Goal: Information Seeking & Learning: Find specific page/section

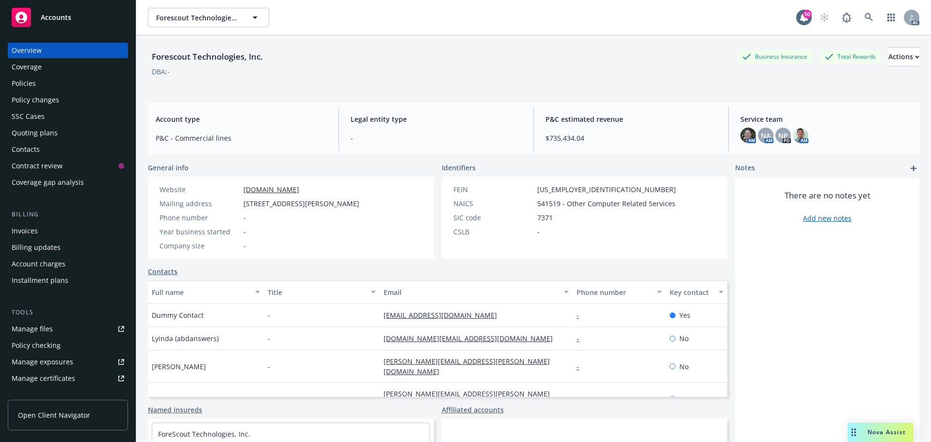
scroll to position [13, 0]
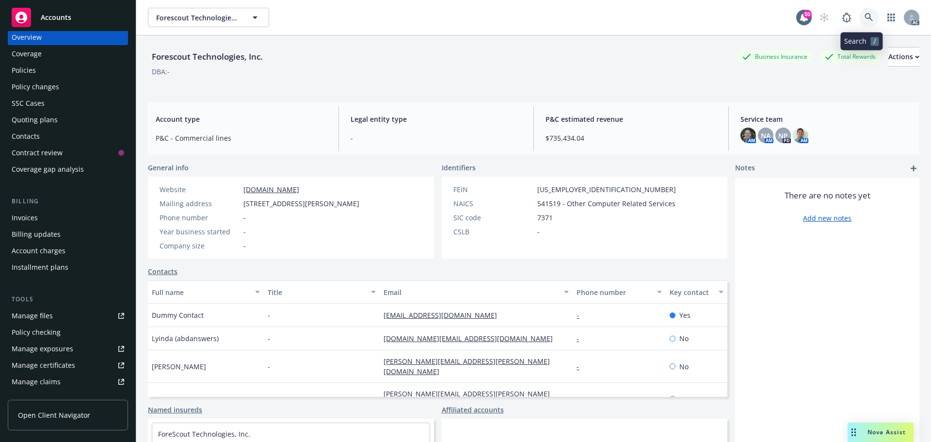
click at [865, 18] on icon at bounding box center [869, 17] width 9 height 9
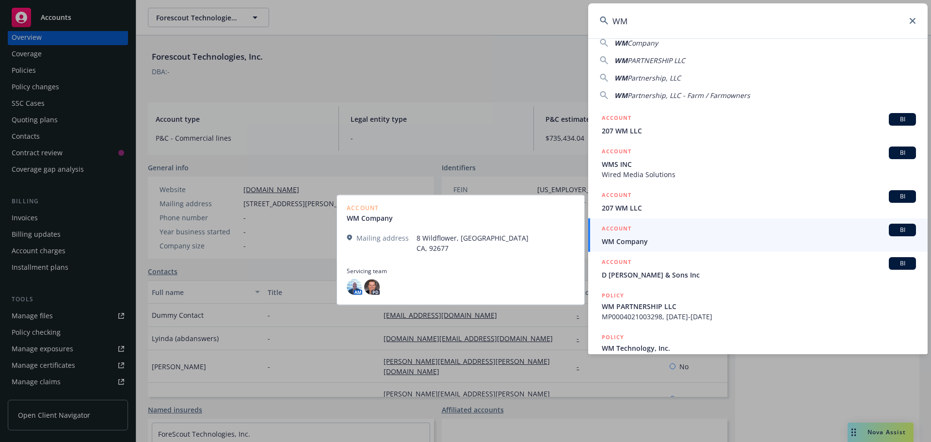
scroll to position [0, 0]
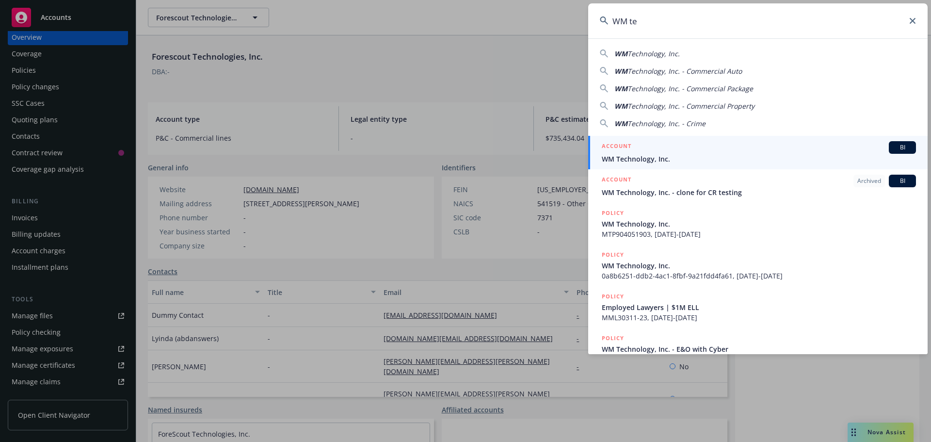
type input "WM te"
click at [624, 148] on h5 "ACCOUNT" at bounding box center [617, 147] width 30 height 12
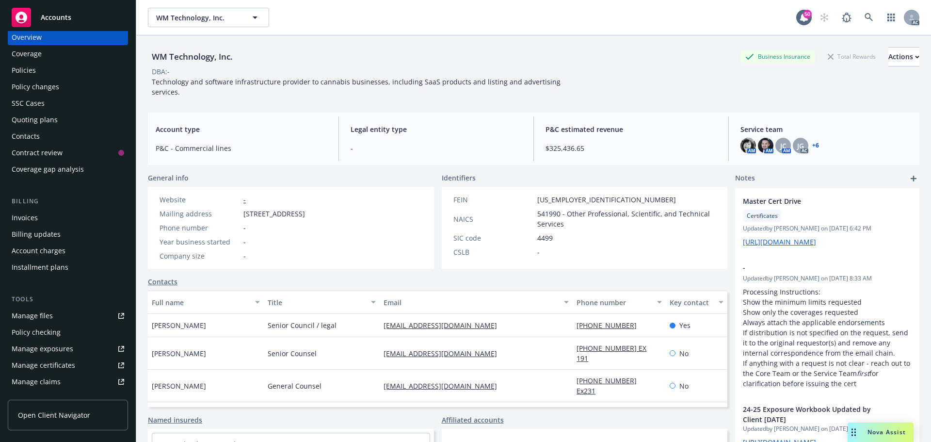
click at [32, 73] on div "Policies" at bounding box center [24, 71] width 24 height 16
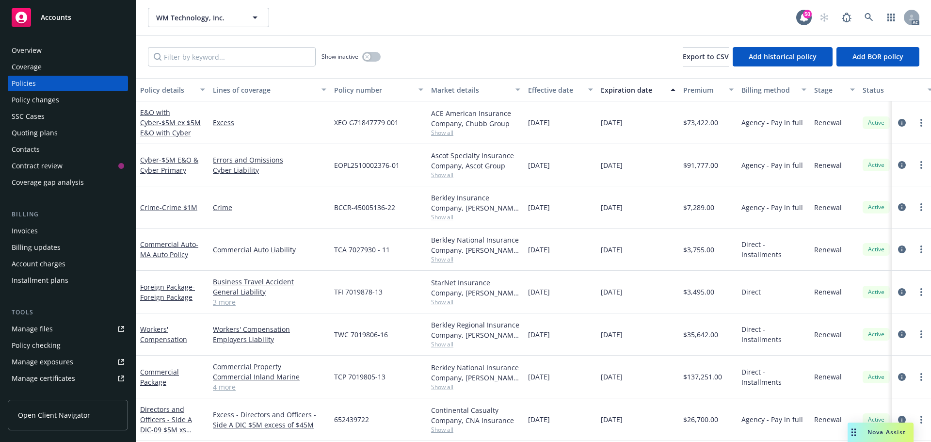
click at [544, 18] on div "WM Technology, Inc. WM Technology, Inc." at bounding box center [472, 17] width 649 height 19
click at [59, 52] on div "Overview" at bounding box center [68, 51] width 113 height 16
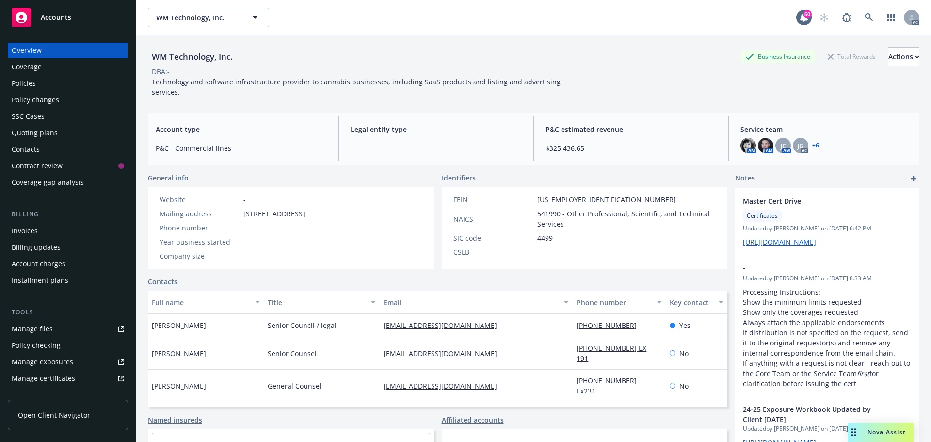
click at [35, 88] on div "Policies" at bounding box center [24, 84] width 24 height 16
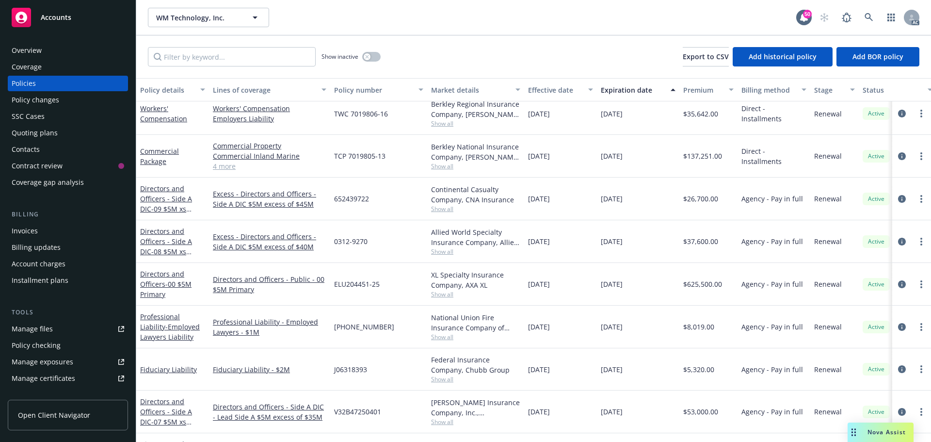
scroll to position [186, 0]
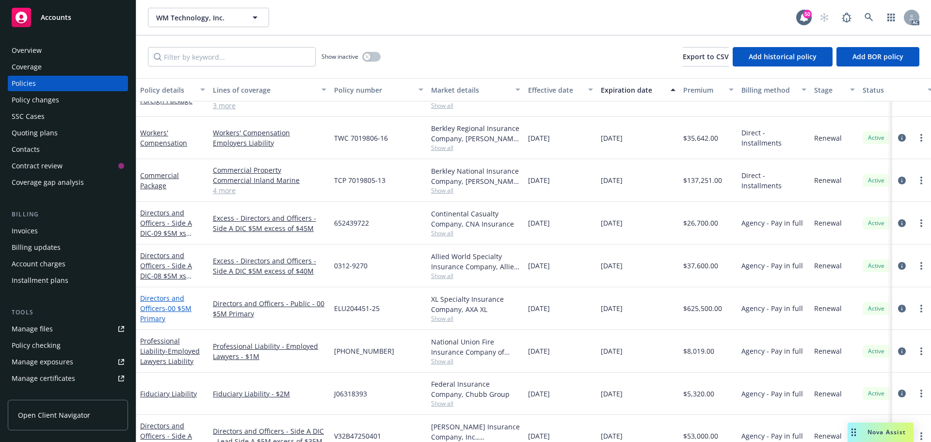
click at [176, 312] on span "- 00 $5M Primary" at bounding box center [165, 313] width 51 height 19
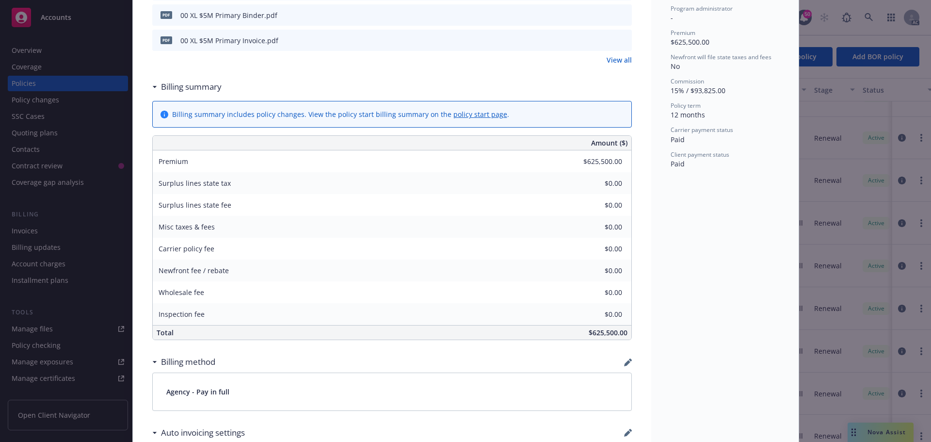
scroll to position [388, 0]
